Goal: Find specific page/section: Find specific page/section

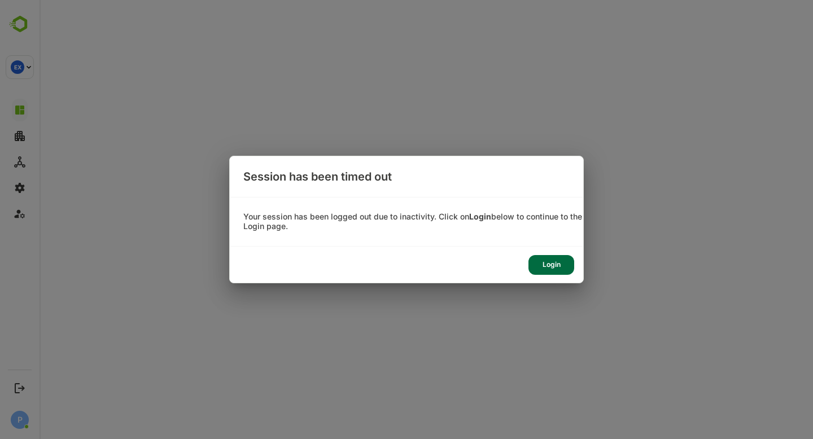
click at [558, 266] on div "Login" at bounding box center [551, 265] width 46 height 20
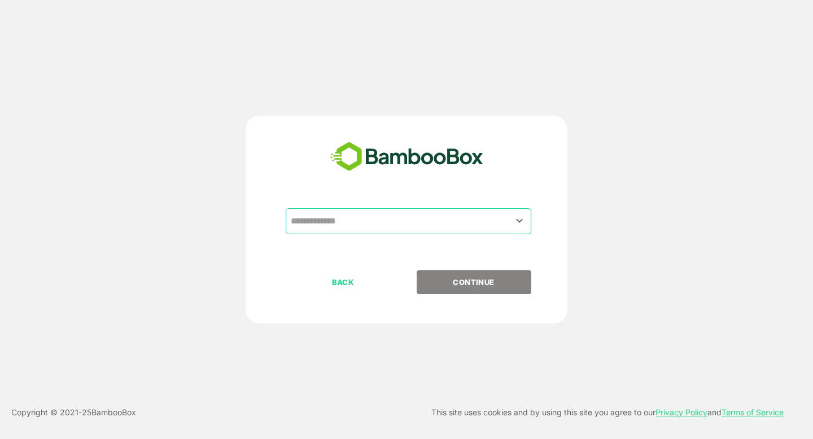
click at [309, 219] on input "text" at bounding box center [408, 221] width 241 height 21
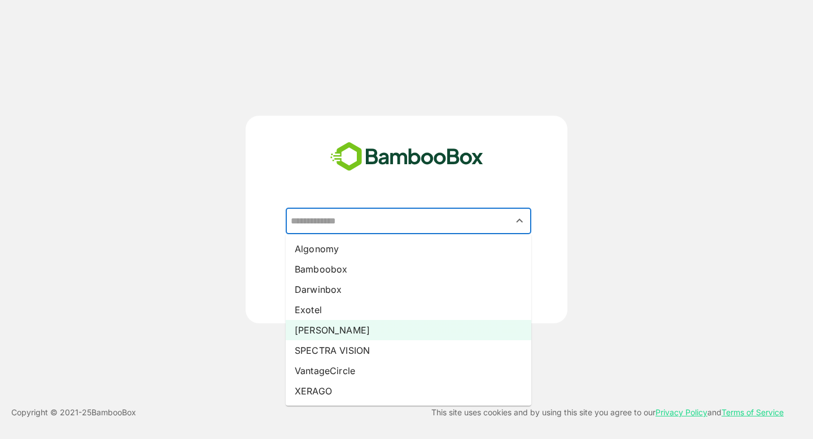
click at [325, 333] on li "[PERSON_NAME]" at bounding box center [409, 330] width 246 height 20
type input "*****"
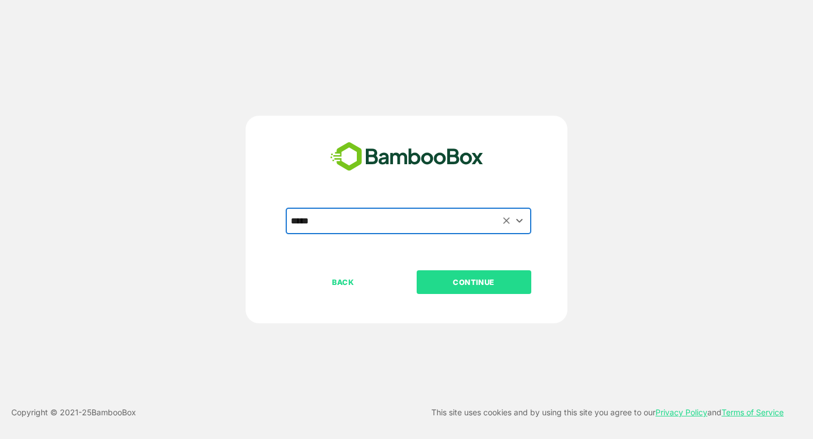
click at [488, 287] on p "CONTINUE" at bounding box center [473, 282] width 113 height 12
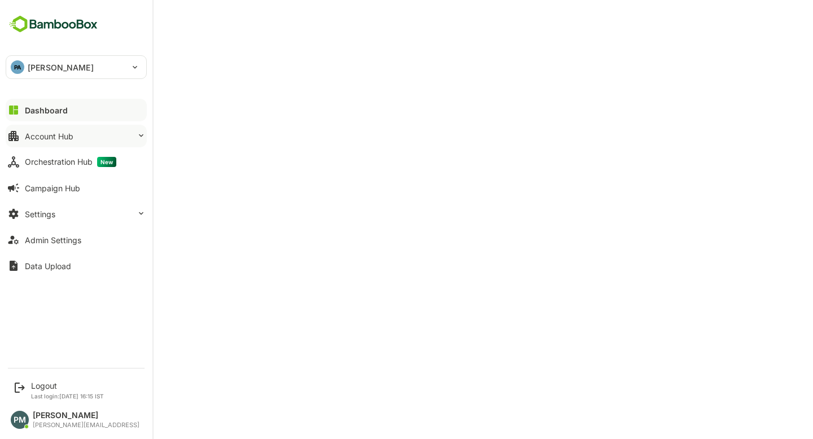
click at [25, 143] on button "Account Hub" at bounding box center [76, 136] width 141 height 23
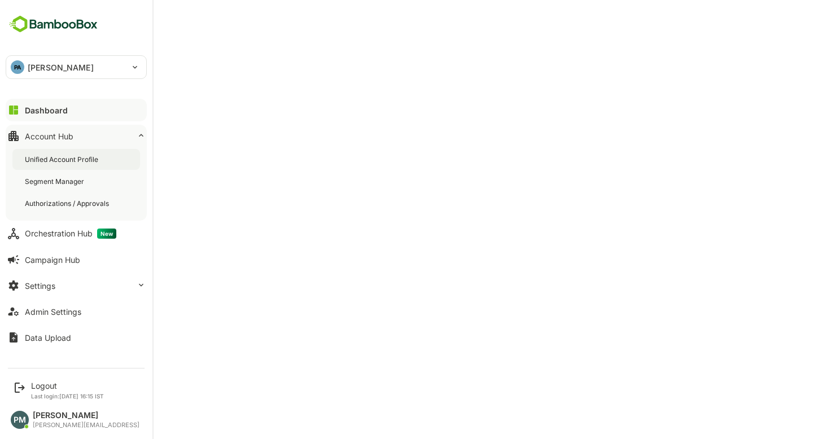
click at [50, 160] on div "Unified Account Profile" at bounding box center [63, 160] width 76 height 10
click at [34, 106] on div "Dashboard" at bounding box center [45, 111] width 41 height 10
